Goal: Information Seeking & Learning: Find specific fact

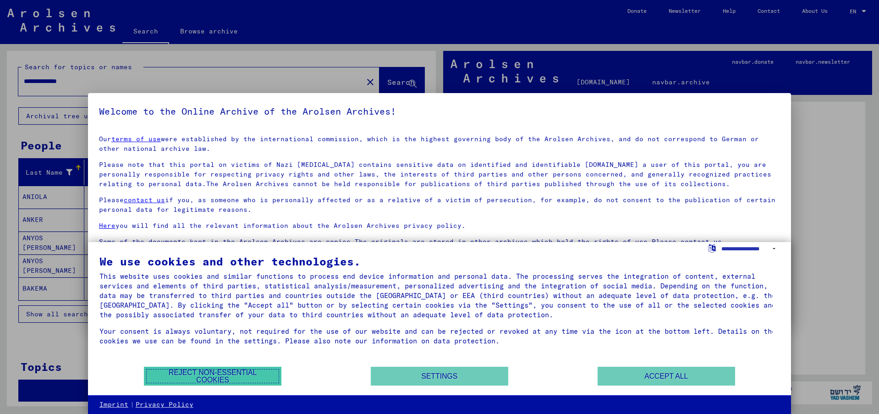
click at [247, 371] on button "Reject non-essential cookies" at bounding box center [212, 376] width 137 height 19
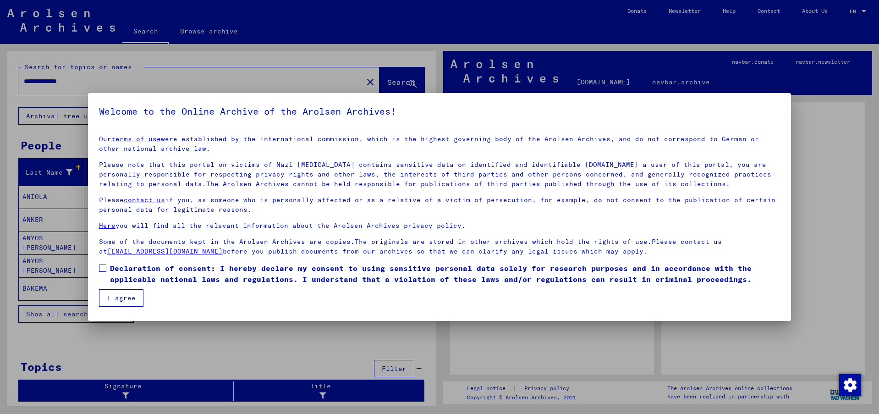
click at [118, 273] on span "Declaration of consent: I hereby declare my consent to using sensitive personal…" at bounding box center [445, 274] width 670 height 22
click at [122, 295] on button "I agree" at bounding box center [121, 297] width 44 height 17
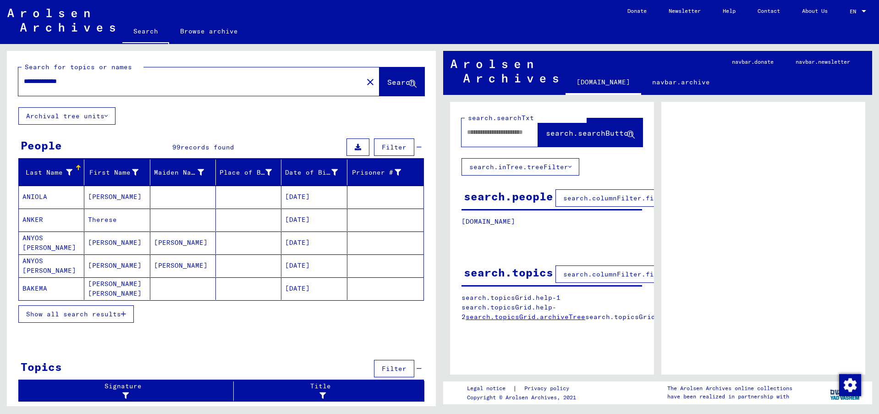
click at [72, 82] on input "**********" at bounding box center [191, 82] width 334 height 10
type input "*******"
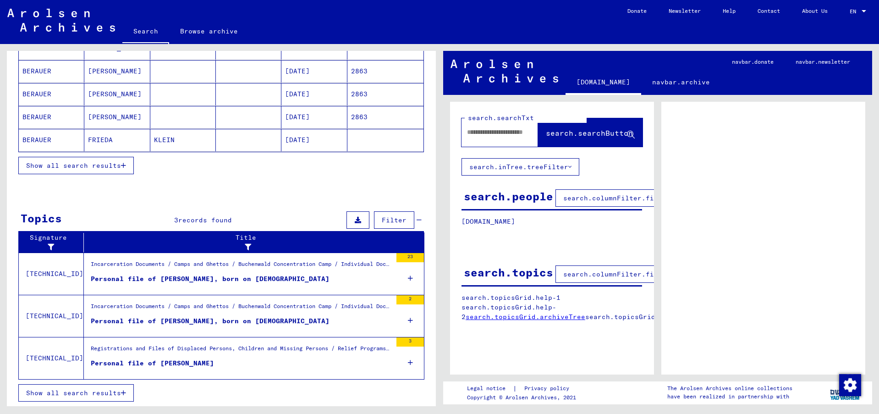
scroll to position [149, 0]
click at [115, 165] on span "Show all search results" at bounding box center [73, 165] width 95 height 8
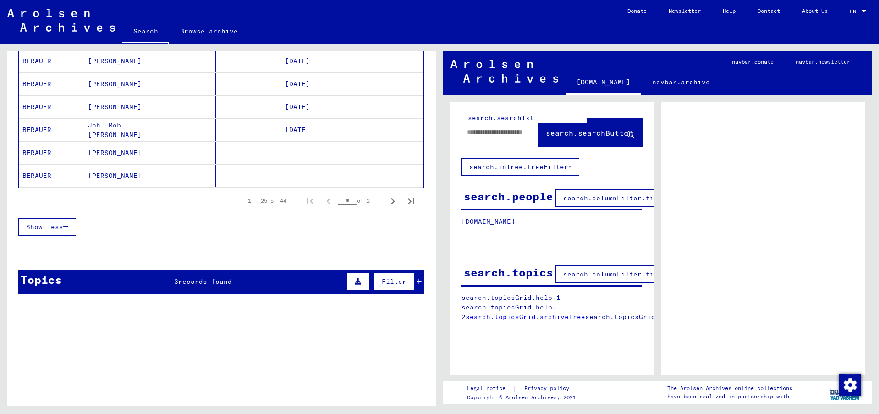
scroll to position [607, 0]
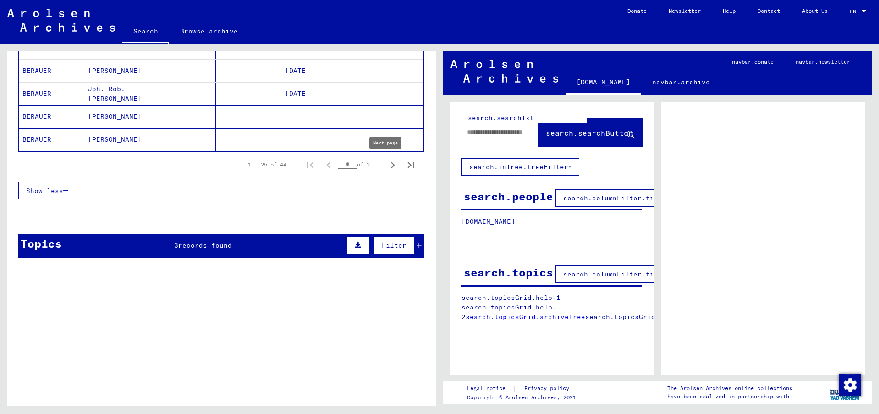
click at [386, 168] on icon "Next page" at bounding box center [392, 165] width 13 height 13
type input "*"
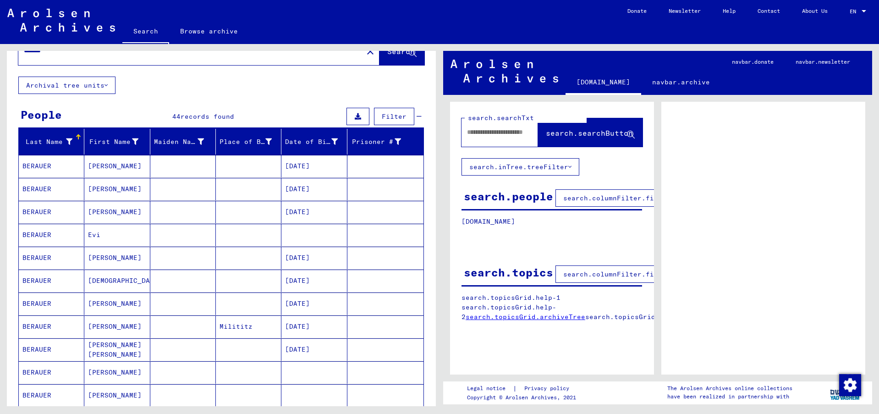
scroll to position [30, 0]
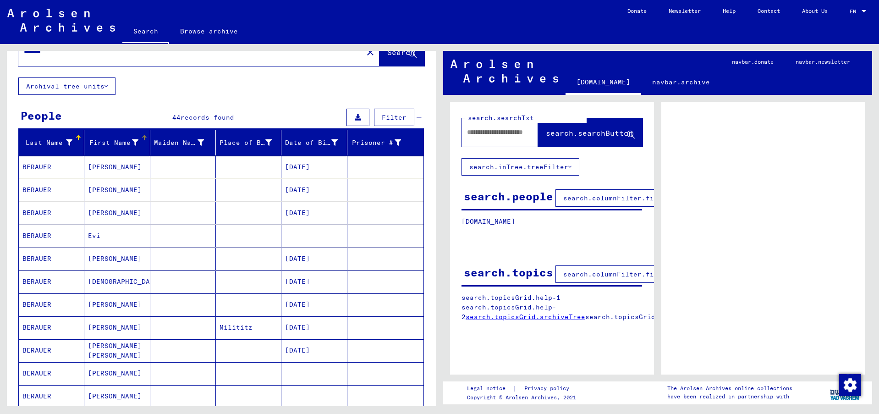
click at [132, 141] on icon at bounding box center [135, 142] width 6 height 6
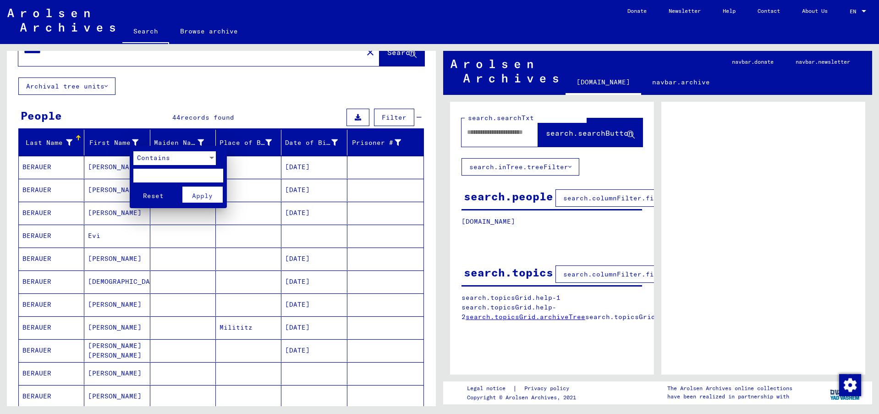
click at [208, 157] on div at bounding box center [212, 158] width 8 height 14
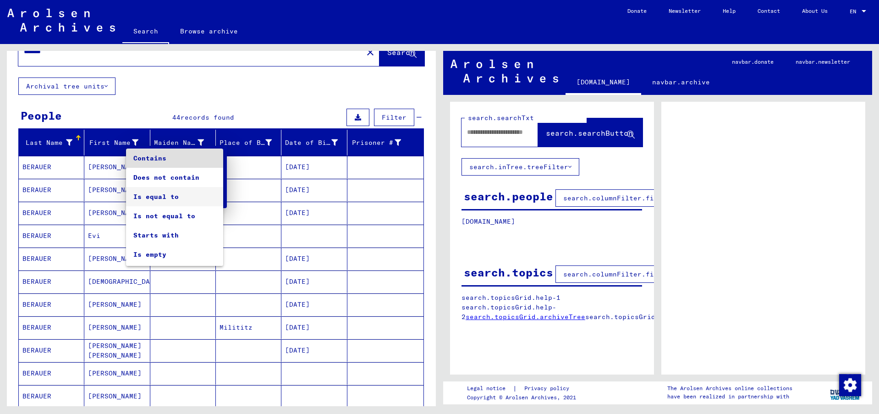
click at [165, 198] on span "Is equal to" at bounding box center [174, 196] width 82 height 19
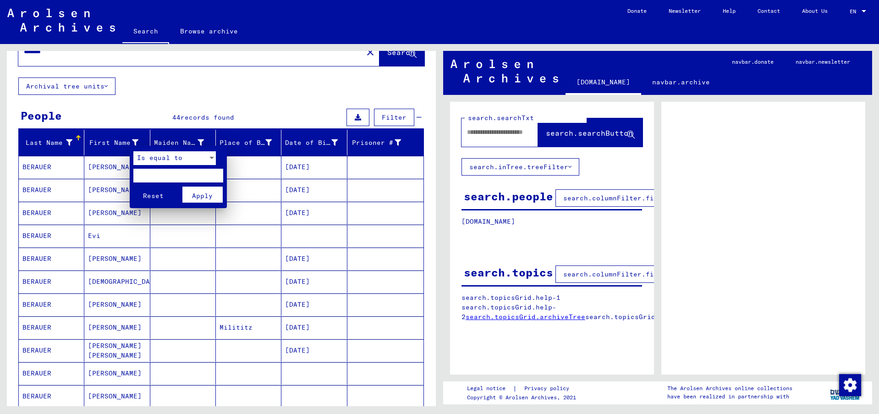
click at [172, 177] on input "text" at bounding box center [178, 176] width 90 height 14
type input "****"
click at [205, 198] on span "Apply" at bounding box center [202, 196] width 21 height 8
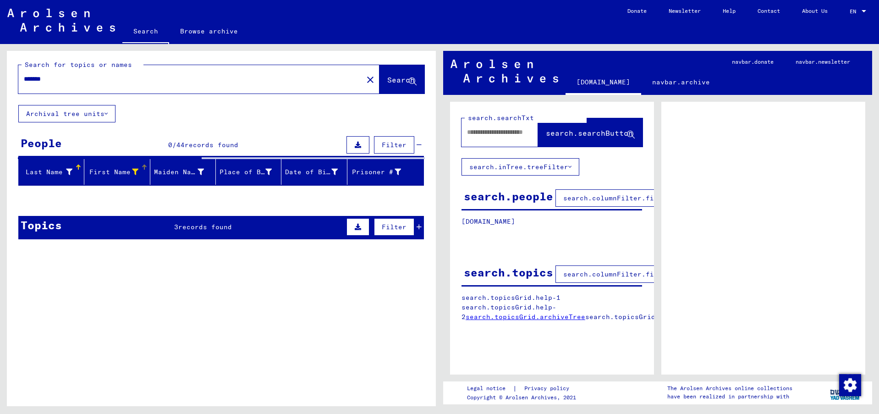
scroll to position [0, 0]
click at [217, 229] on span "records found" at bounding box center [205, 227] width 54 height 8
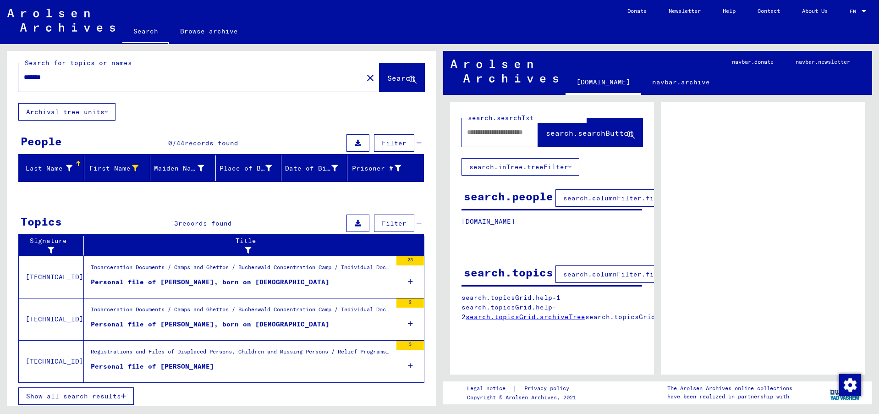
scroll to position [8, 0]
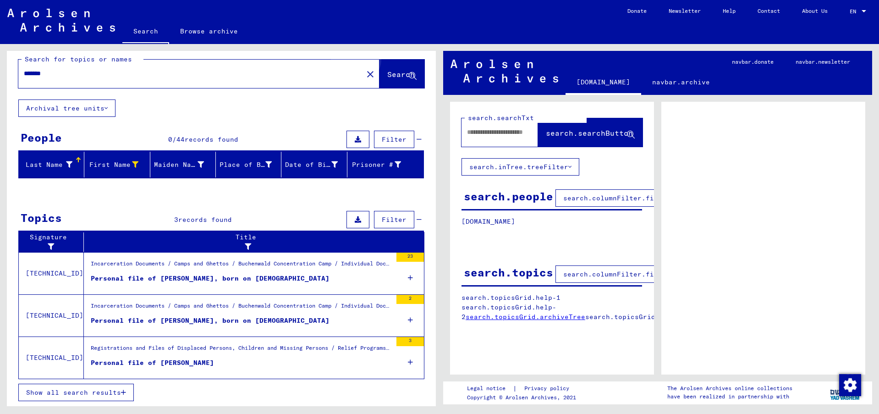
click at [387, 71] on span "Search" at bounding box center [400, 74] width 27 height 9
click at [114, 162] on div "First Name" at bounding box center [113, 165] width 50 height 10
click at [143, 158] on div at bounding box center [143, 157] width 1 height 1
click at [384, 137] on span "Filter" at bounding box center [394, 139] width 25 height 8
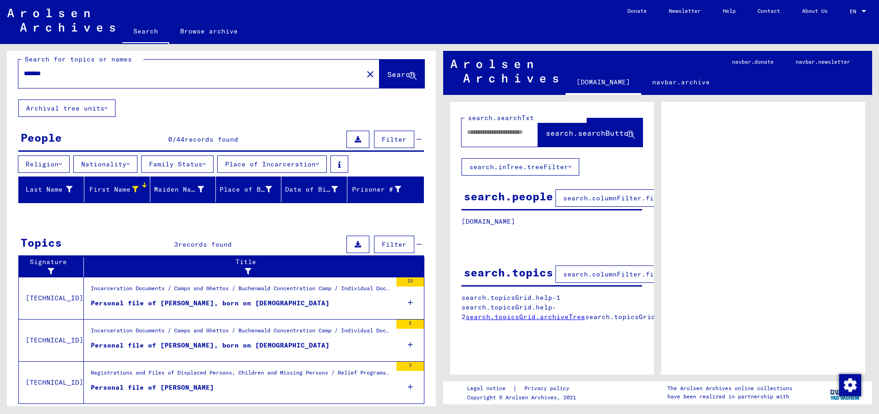
click at [120, 166] on button "Nationality" at bounding box center [105, 163] width 64 height 17
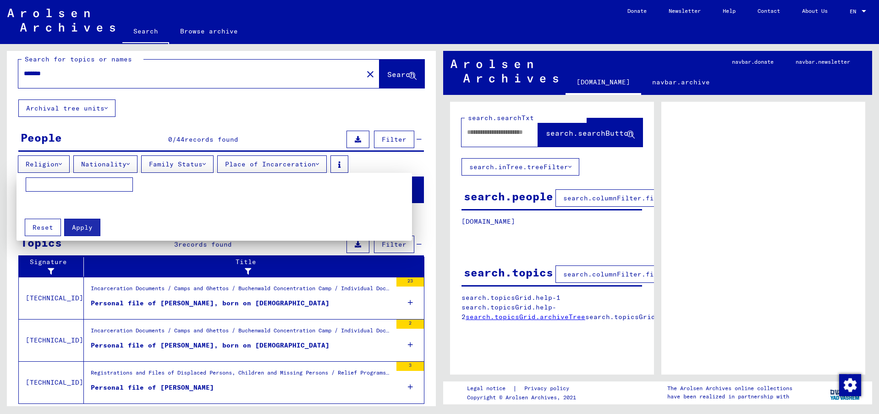
click at [93, 189] on input at bounding box center [79, 184] width 107 height 15
type input "**********"
click at [349, 76] on div at bounding box center [439, 207] width 879 height 414
